Goal: Find specific page/section: Find specific page/section

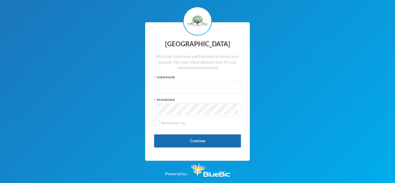
type input "Admin"
click at [201, 142] on button "Continue" at bounding box center [197, 141] width 87 height 13
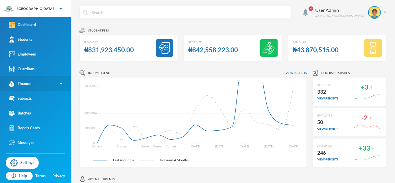
click at [58, 85] on link "Finance" at bounding box center [35, 83] width 71 height 15
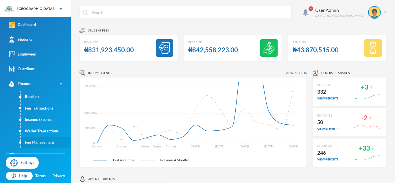
click at [41, 143] on link "Fee Management" at bounding box center [46, 143] width 50 height 12
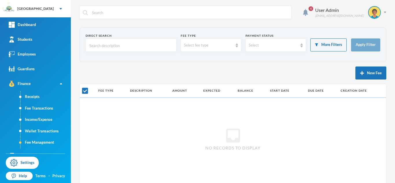
checkbox input "false"
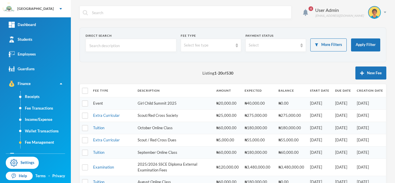
click at [95, 102] on link "Event" at bounding box center [98, 103] width 10 height 5
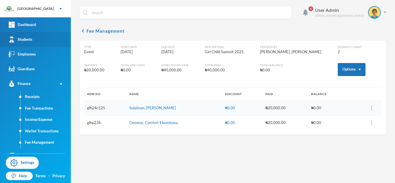
click at [34, 39] on link "Students" at bounding box center [35, 39] width 71 height 15
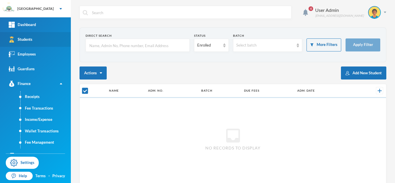
checkbox input "false"
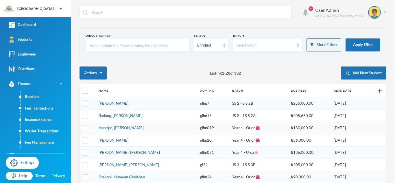
click at [308, 14] on img at bounding box center [305, 12] width 5 height 7
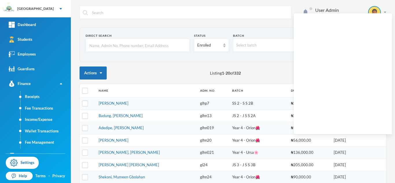
click at [244, 20] on div "User Admin [EMAIL_ADDRESS][DOMAIN_NAME]" at bounding box center [233, 17] width 307 height 22
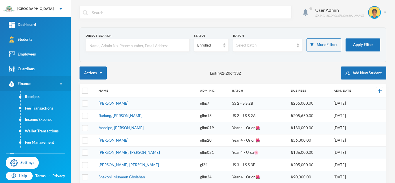
click at [58, 84] on link "Finance" at bounding box center [35, 83] width 71 height 15
